Goal: Transaction & Acquisition: Book appointment/travel/reservation

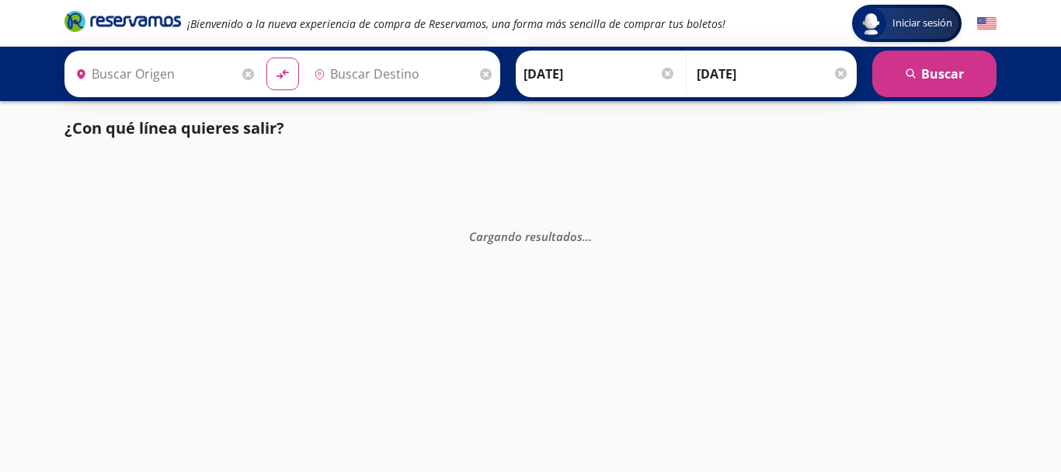
type input "[GEOGRAPHIC_DATA], [GEOGRAPHIC_DATA]"
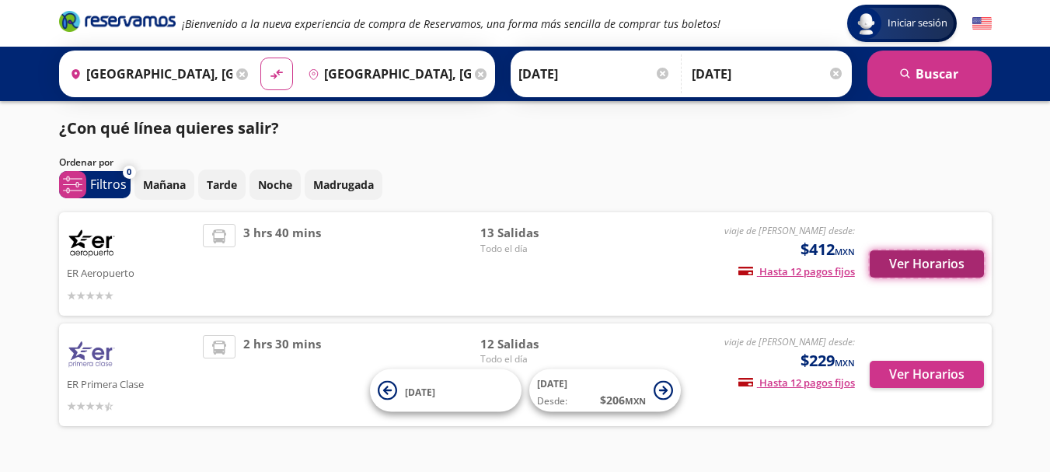
click at [961, 263] on button "Ver Horarios" at bounding box center [926, 263] width 114 height 27
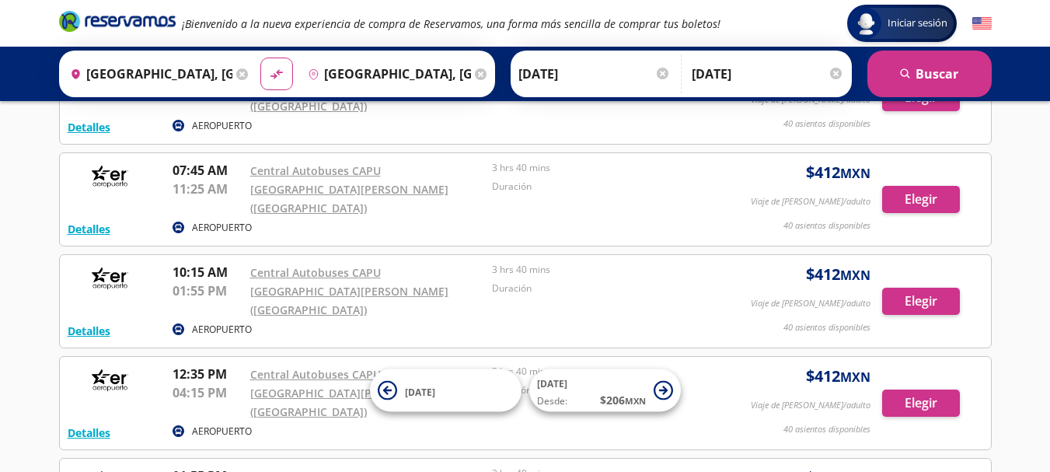
scroll to position [504, 0]
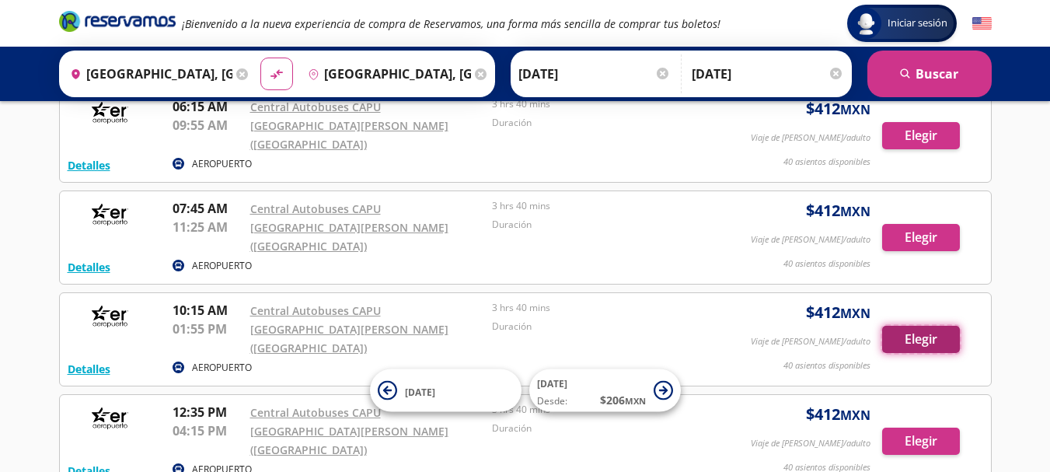
click at [920, 325] on button "Elegir" at bounding box center [921, 338] width 78 height 27
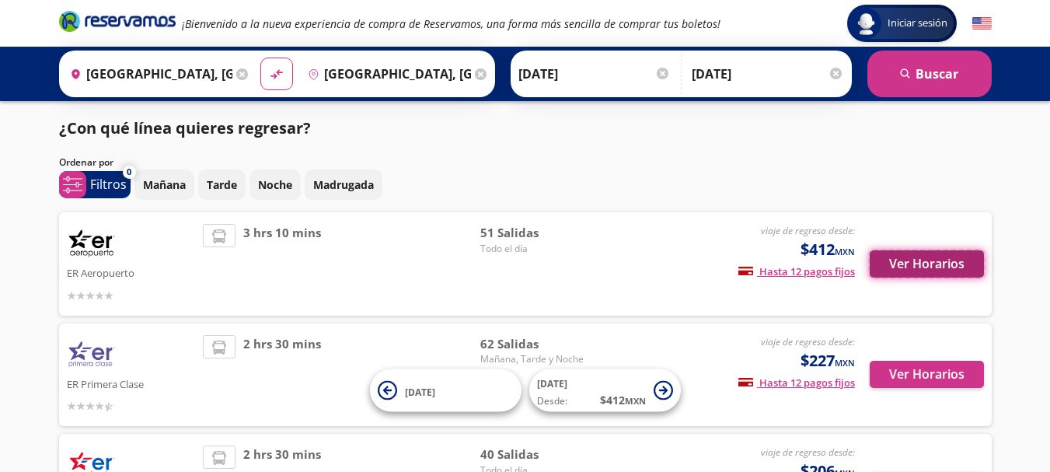
click at [900, 265] on button "Ver Horarios" at bounding box center [926, 263] width 114 height 27
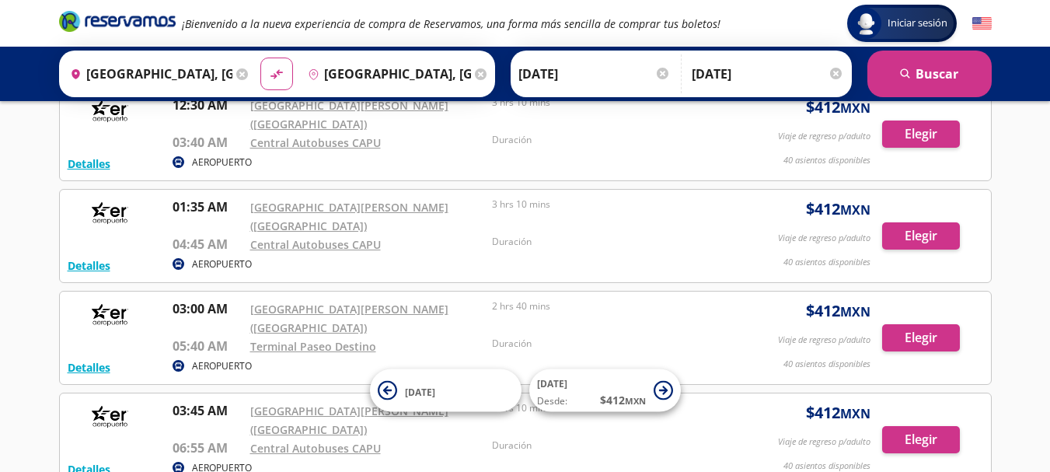
scroll to position [200, 0]
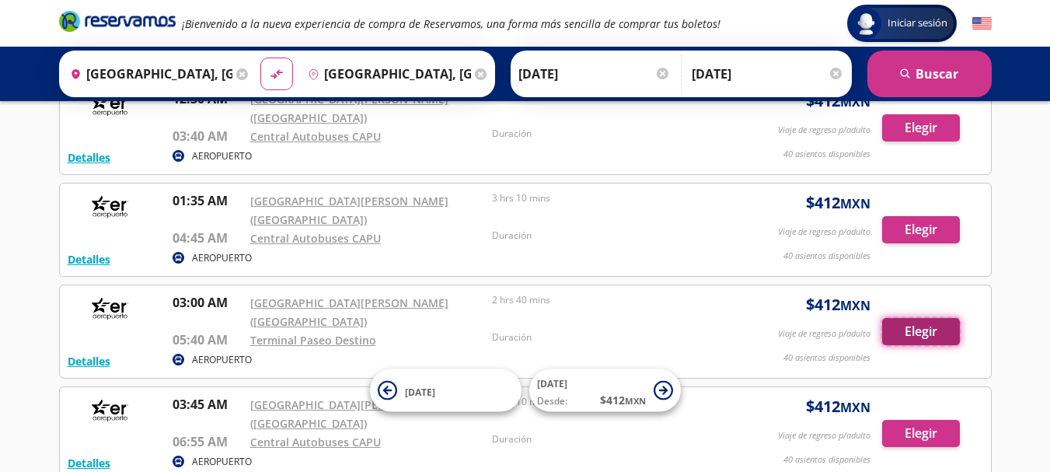
click at [929, 318] on button "Elegir" at bounding box center [921, 331] width 78 height 27
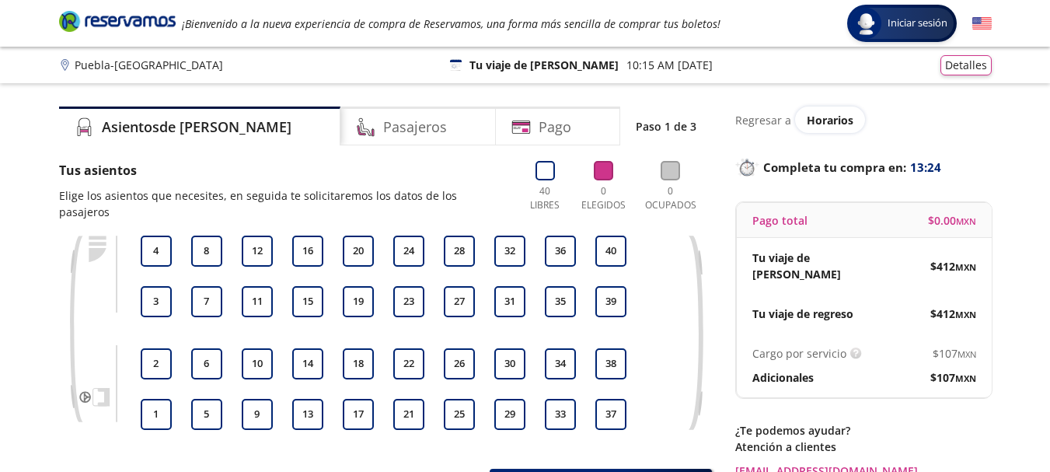
click at [505, 67] on p "Tu viaje de [PERSON_NAME]" at bounding box center [543, 65] width 149 height 16
click at [461, 67] on icon at bounding box center [456, 64] width 12 height 11
click at [484, 67] on div "[GEOGRAPHIC_DATA] - [GEOGRAPHIC_DATA] 126 Tu viaje de ida 10:15 AM [DATE] Detal…" at bounding box center [525, 65] width 932 height 20
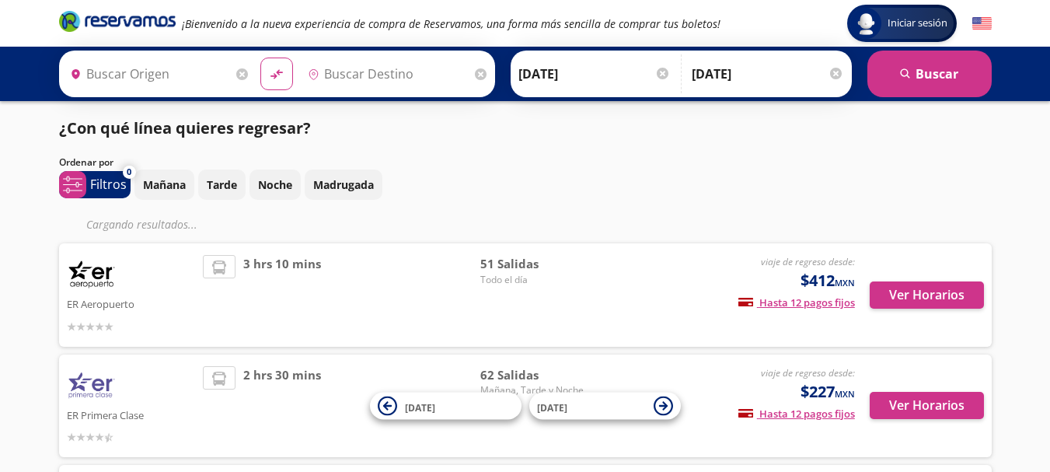
type input "[GEOGRAPHIC_DATA], [GEOGRAPHIC_DATA]"
click at [183, 75] on input "[GEOGRAPHIC_DATA], [GEOGRAPHIC_DATA]" at bounding box center [148, 73] width 169 height 39
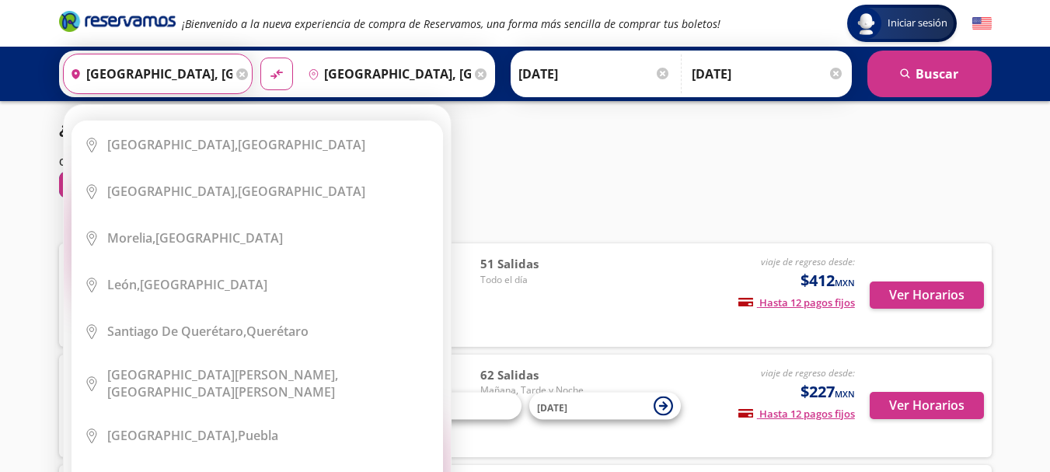
click at [570, 167] on div "Ordenar por" at bounding box center [525, 162] width 932 height 14
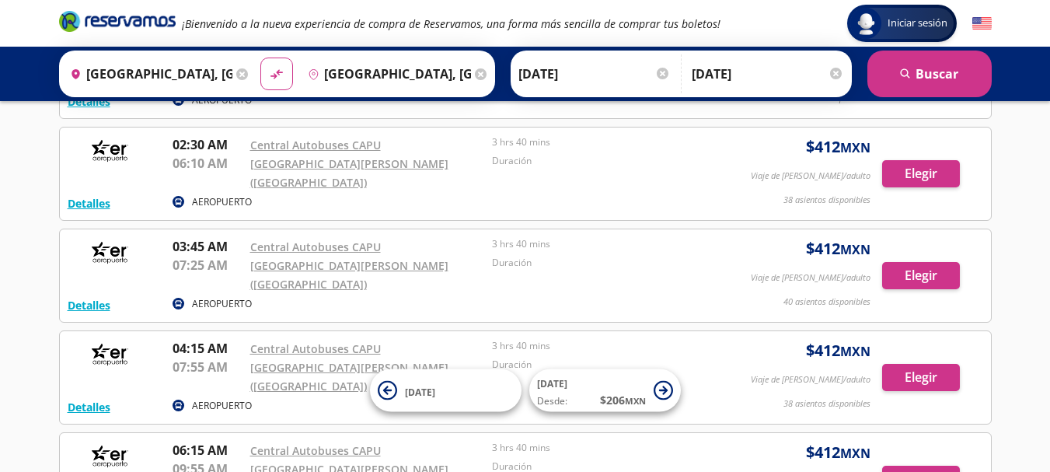
scroll to position [164, 0]
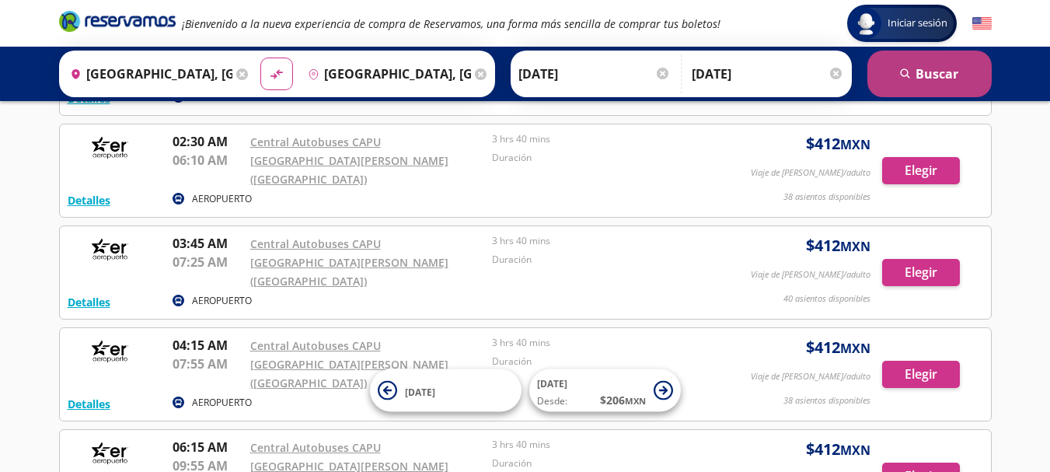
click at [903, 68] on icon "submit" at bounding box center [904, 72] width 9 height 9
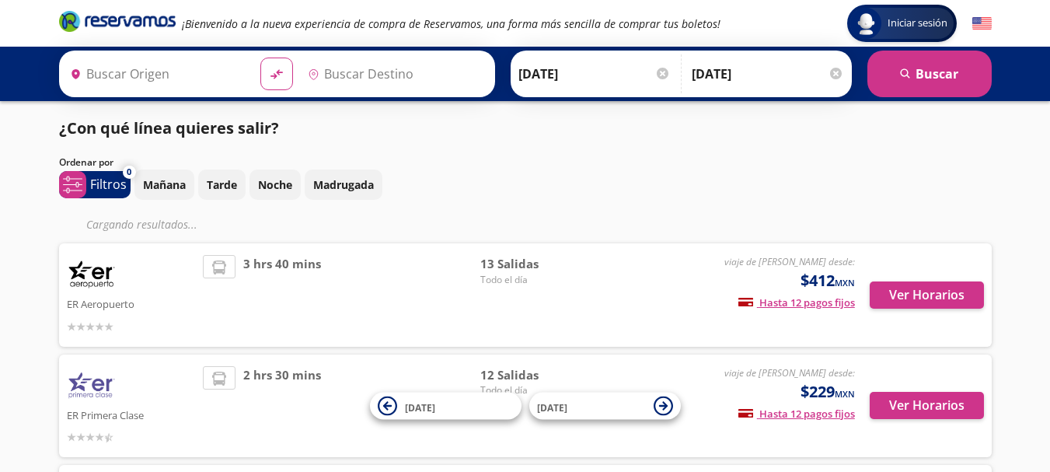
type input "[GEOGRAPHIC_DATA], [GEOGRAPHIC_DATA]"
click at [173, 185] on p "Mañana" at bounding box center [164, 184] width 43 height 16
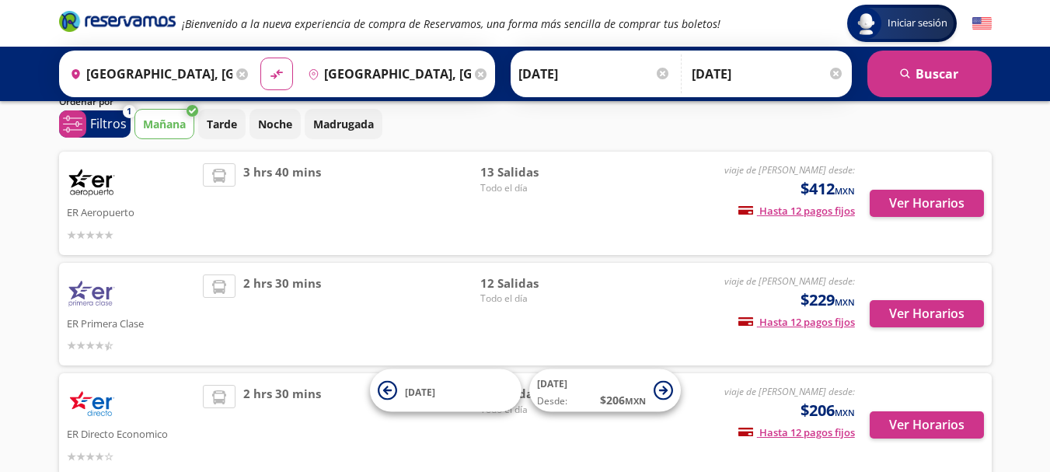
scroll to position [62, 0]
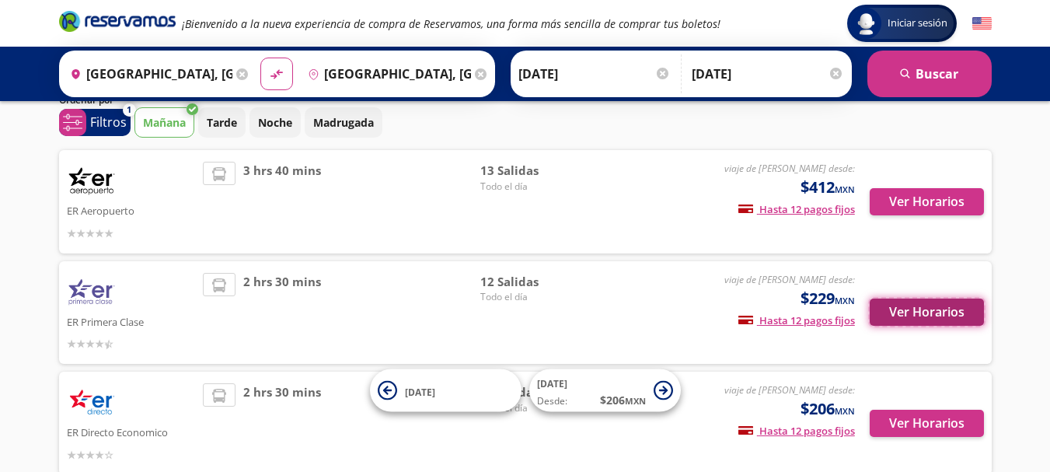
click at [904, 308] on button "Ver Horarios" at bounding box center [926, 311] width 114 height 27
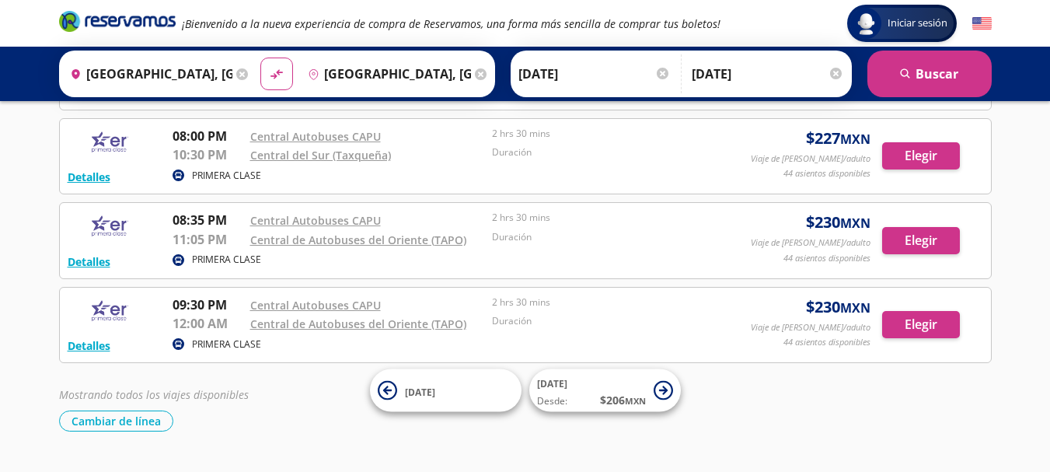
scroll to position [4404, 0]
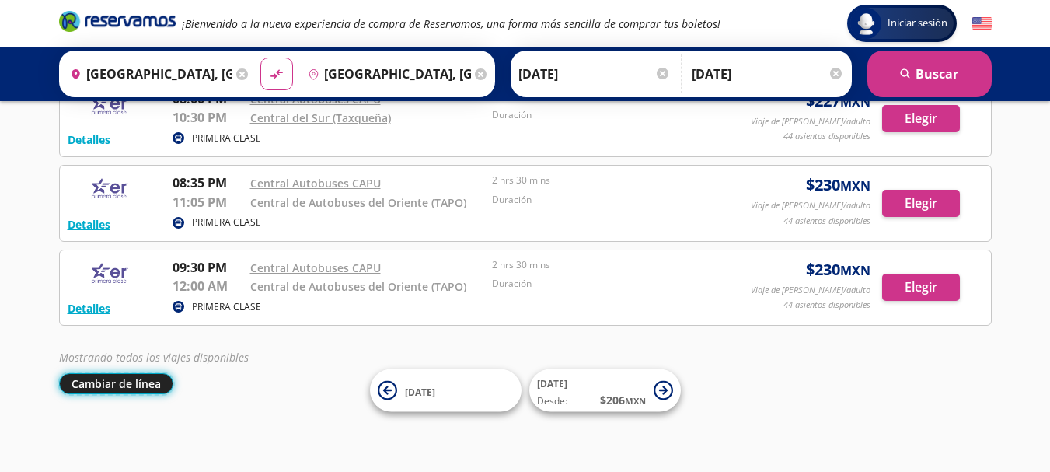
click at [118, 382] on button "Cambiar de línea" at bounding box center [116, 383] width 114 height 21
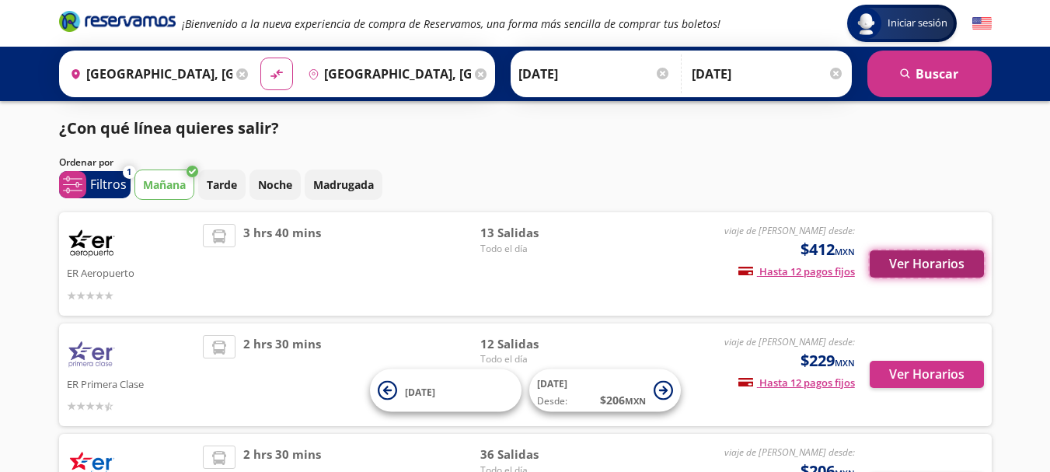
click at [931, 260] on button "Ver Horarios" at bounding box center [926, 263] width 114 height 27
